Goal: Communication & Community: Answer question/provide support

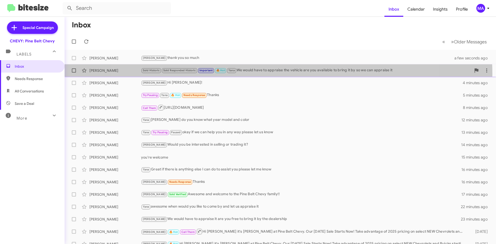
click at [269, 74] on div "[PERSON_NAME] Sold Historic Sold Responded Historic Important 🔥 Hot Yana We wou…" at bounding box center [280, 70] width 423 height 10
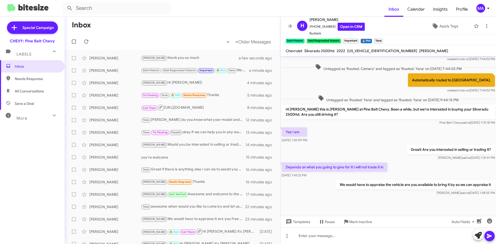
scroll to position [180, 0]
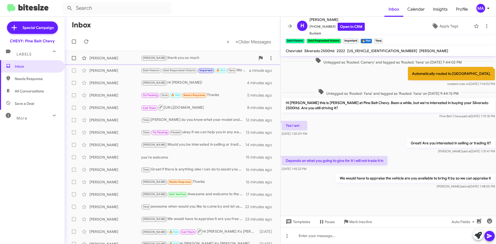
click at [117, 56] on div "[PERSON_NAME]" at bounding box center [115, 58] width 52 height 5
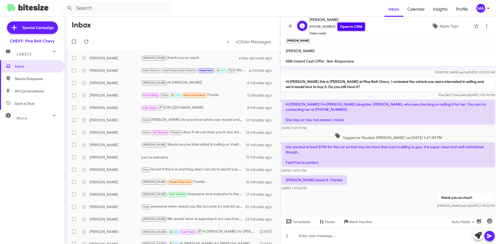
click at [344, 29] on link "Open in CRM" at bounding box center [350, 27] width 27 height 8
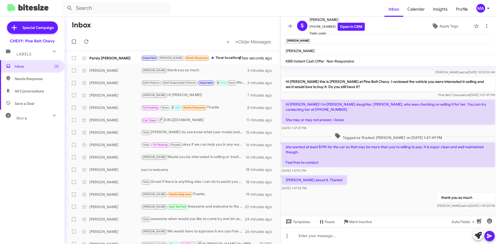
click at [322, 133] on div "Tagged as 'Routed: [PERSON_NAME]' on [DATE] 1:47:49 PM" at bounding box center [387, 136] width 213 height 7
click at [287, 132] on div "Tagged as 'Routed: [PERSON_NAME]' on [DATE] 1:47:49 PM" at bounding box center [387, 137] width 215 height 10
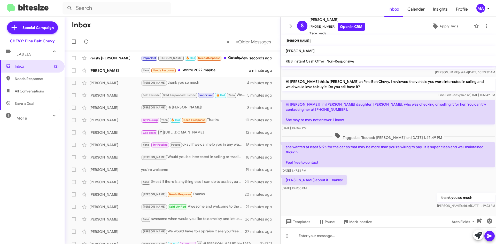
scroll to position [43, 0]
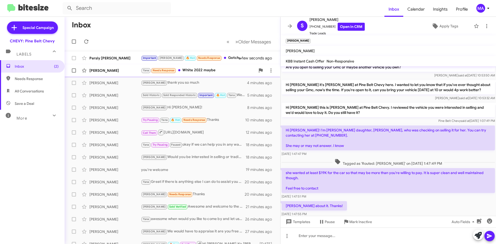
click at [214, 70] on div "Yana Needs Response White 2022 maybe" at bounding box center [198, 70] width 114 height 6
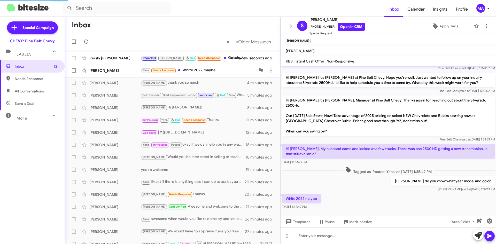
scroll to position [36, 0]
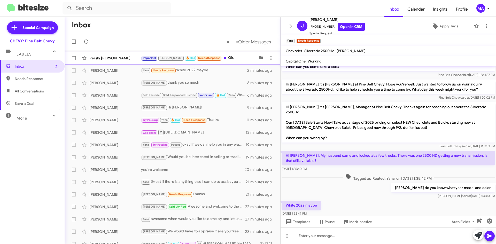
click at [224, 59] on div "Important [PERSON_NAME] 🔥 Hot Needs Response Ok," at bounding box center [198, 58] width 114 height 6
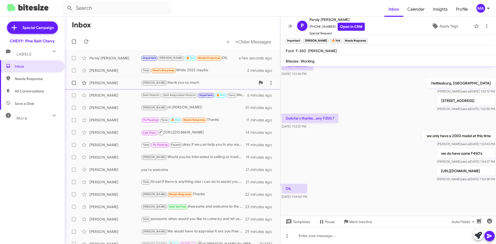
click at [192, 83] on div "[PERSON_NAME] thank you so much" at bounding box center [198, 83] width 114 height 6
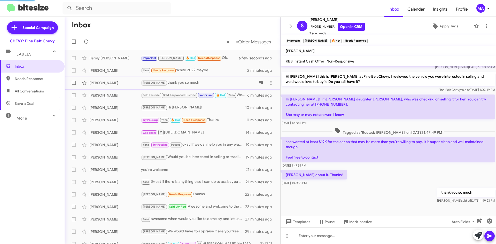
scroll to position [69, 0]
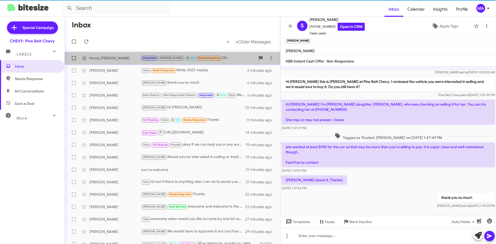
click at [222, 57] on div "Important [PERSON_NAME] 🔥 Hot Needs Response Ok," at bounding box center [198, 58] width 114 height 6
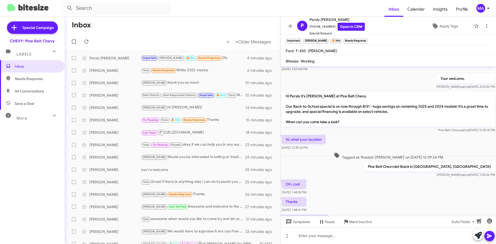
scroll to position [26, 0]
